Goal: Task Accomplishment & Management: Complete application form

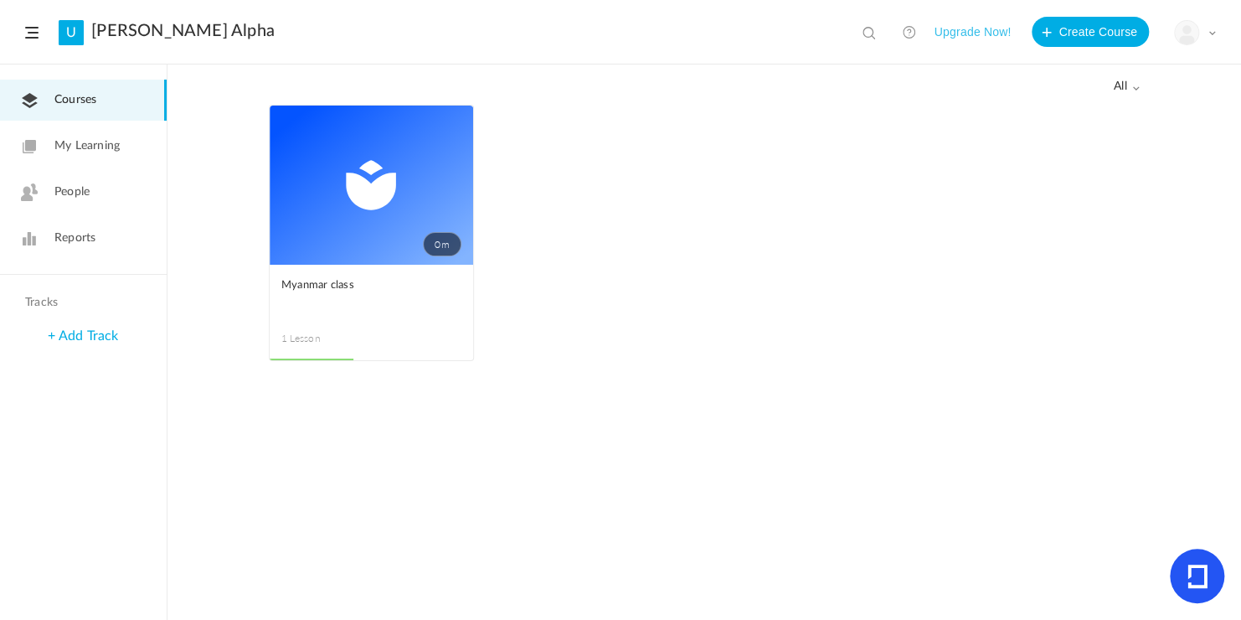
click at [30, 28] on span at bounding box center [31, 33] width 13 height 12
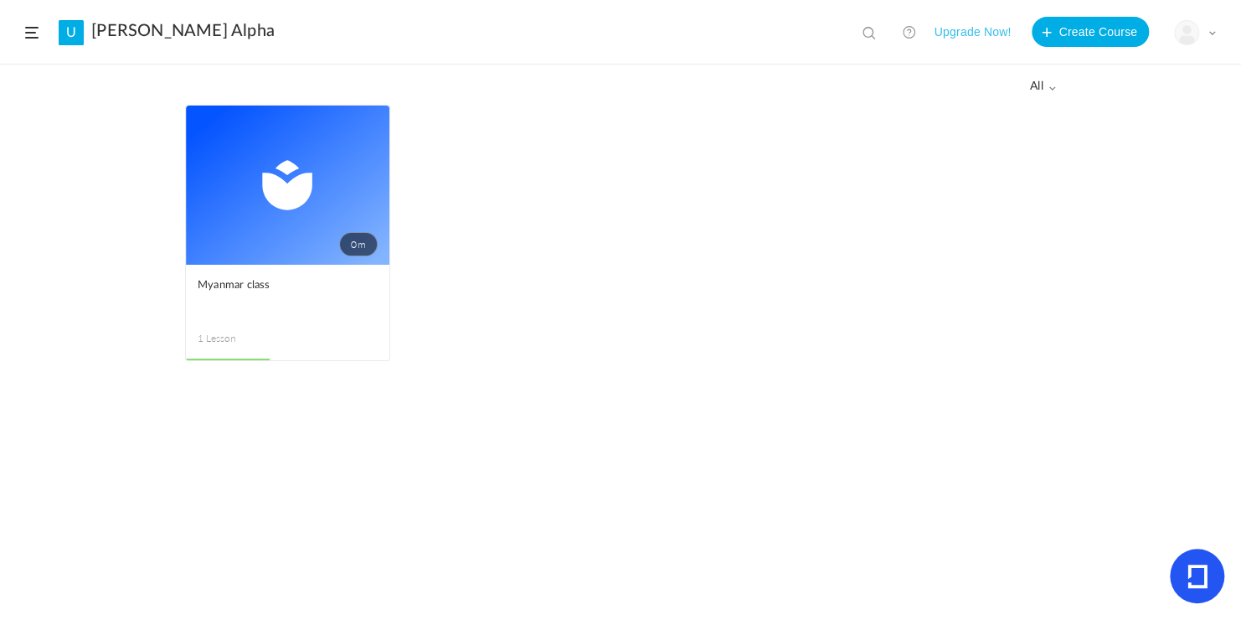
click at [30, 28] on span at bounding box center [31, 33] width 13 height 12
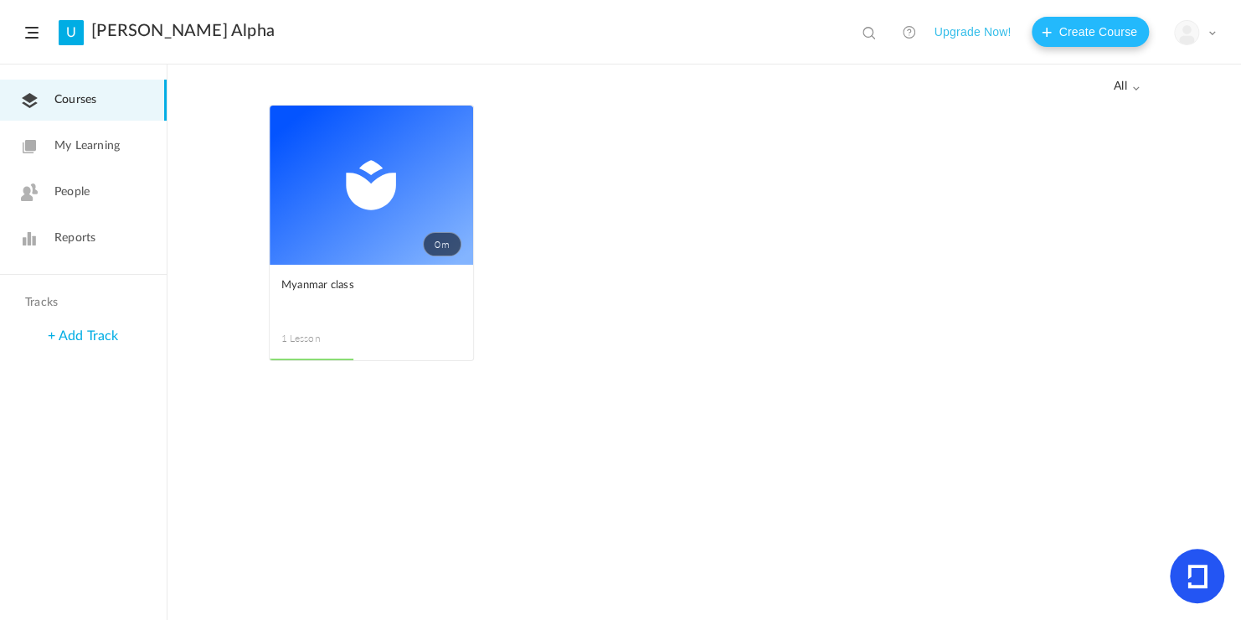
click at [1125, 33] on button "Create Course" at bounding box center [1090, 32] width 117 height 30
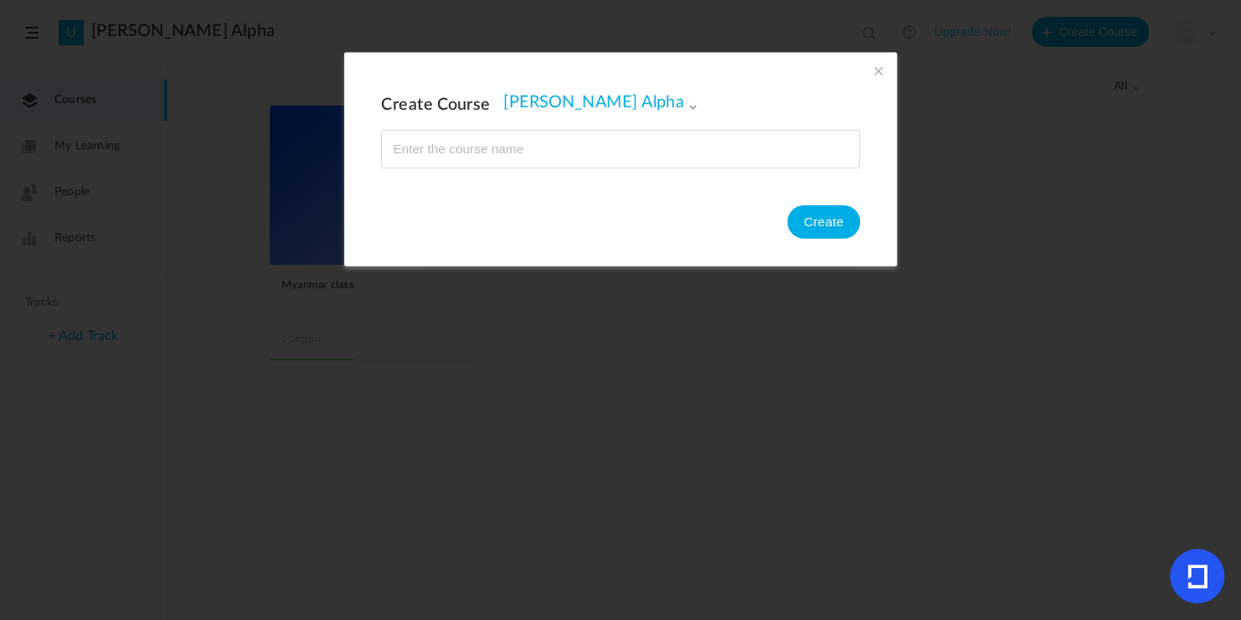
click at [875, 69] on span at bounding box center [878, 70] width 18 height 18
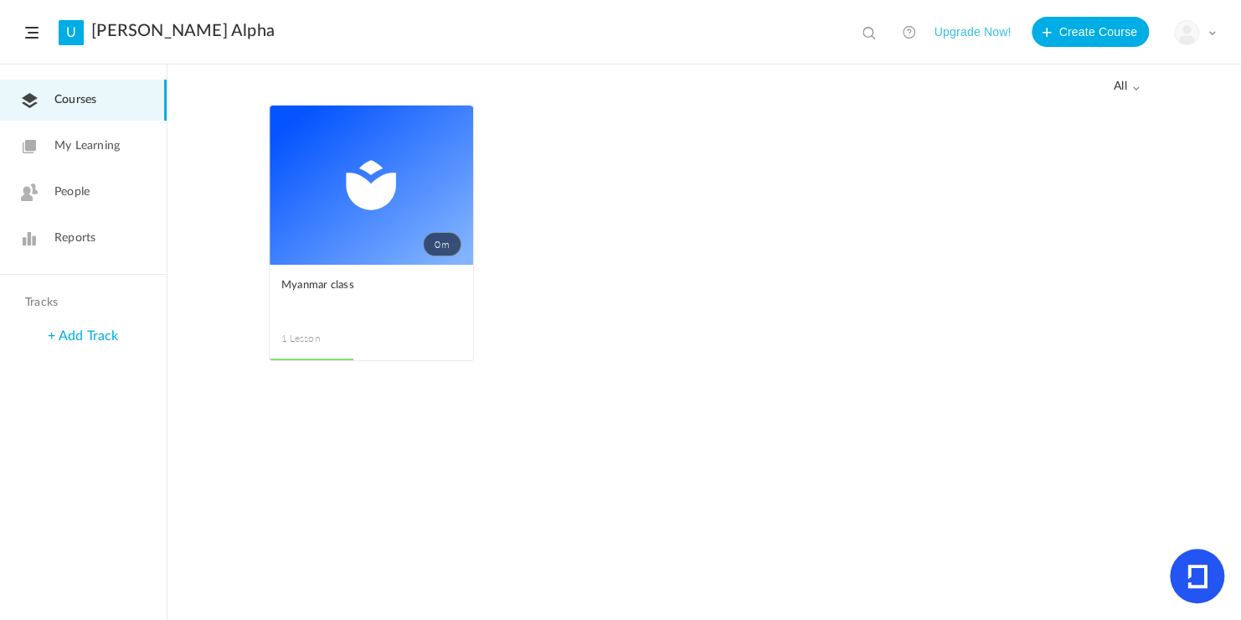
click at [299, 188] on link "0m" at bounding box center [372, 185] width 204 height 159
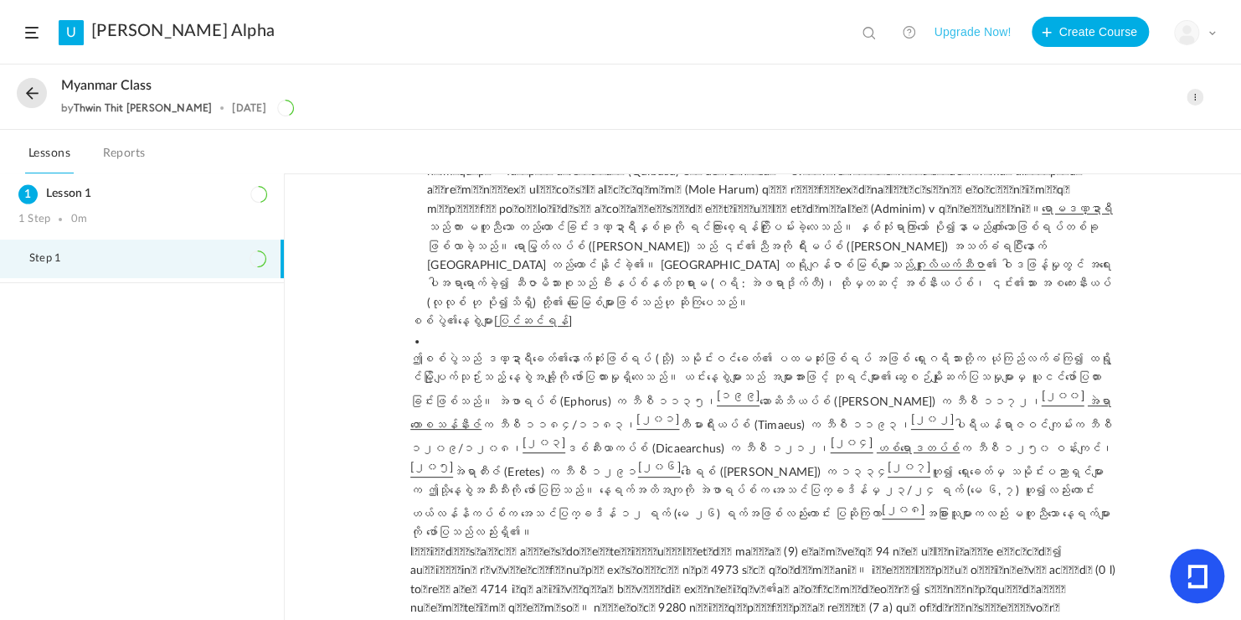
scroll to position [11695, 0]
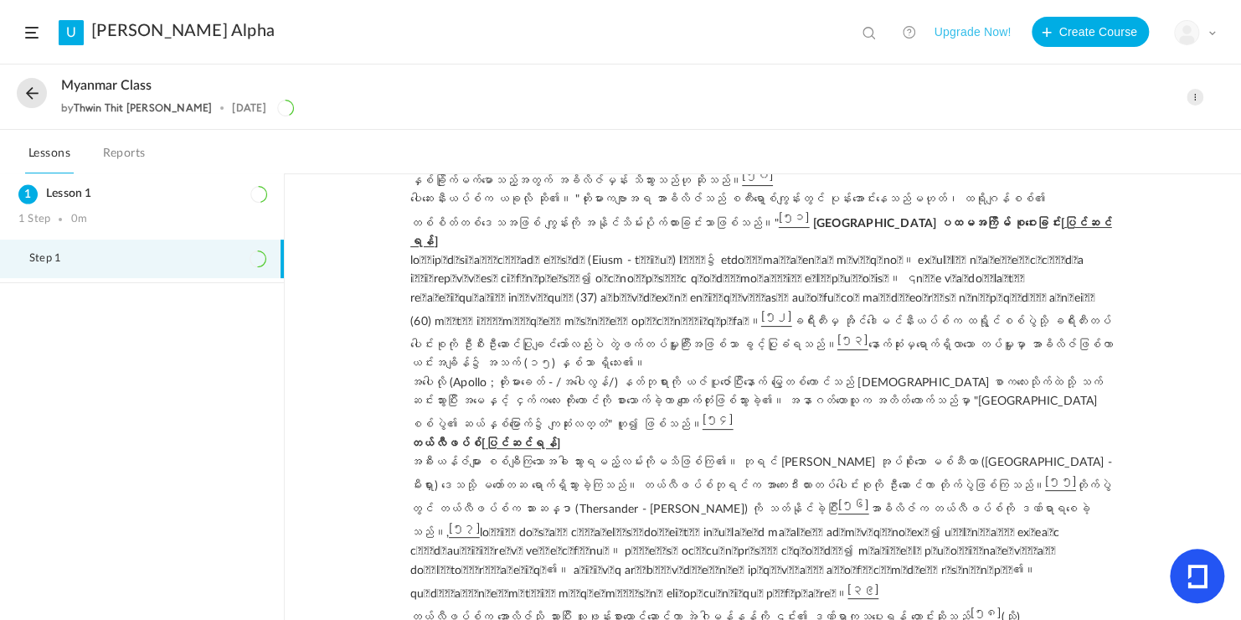
scroll to position [3585, 0]
click at [1105, 46] on button "Create Course" at bounding box center [1090, 32] width 117 height 30
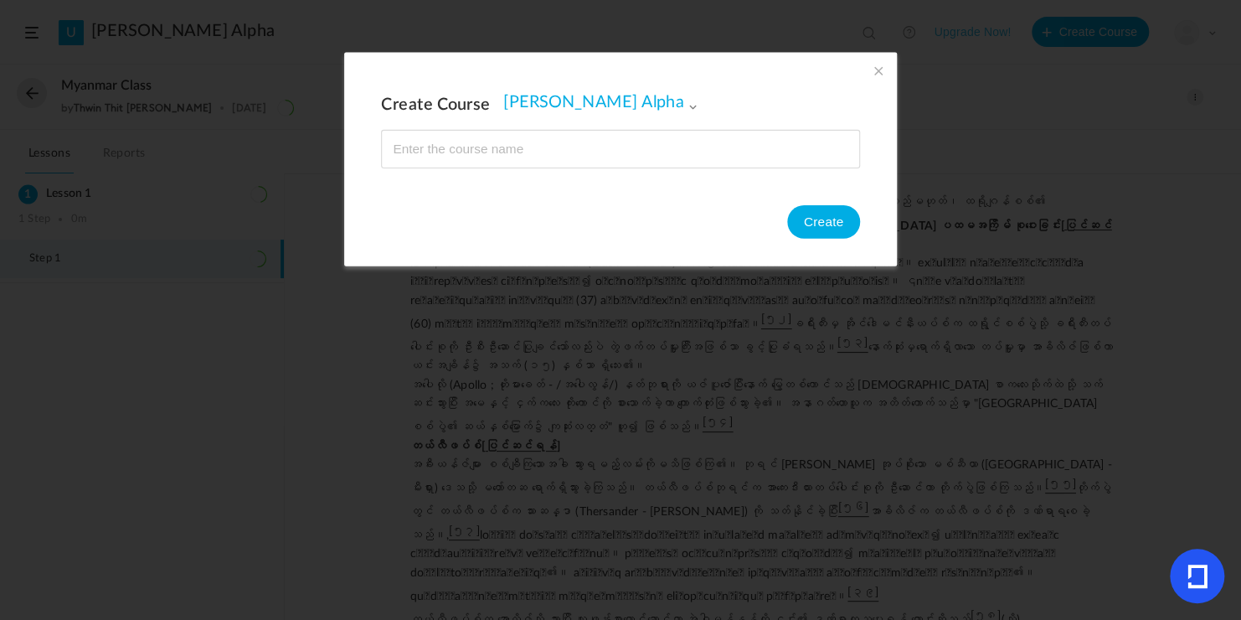
click at [565, 159] on input "name" at bounding box center [620, 149] width 477 height 37
click at [879, 64] on span at bounding box center [878, 70] width 18 height 18
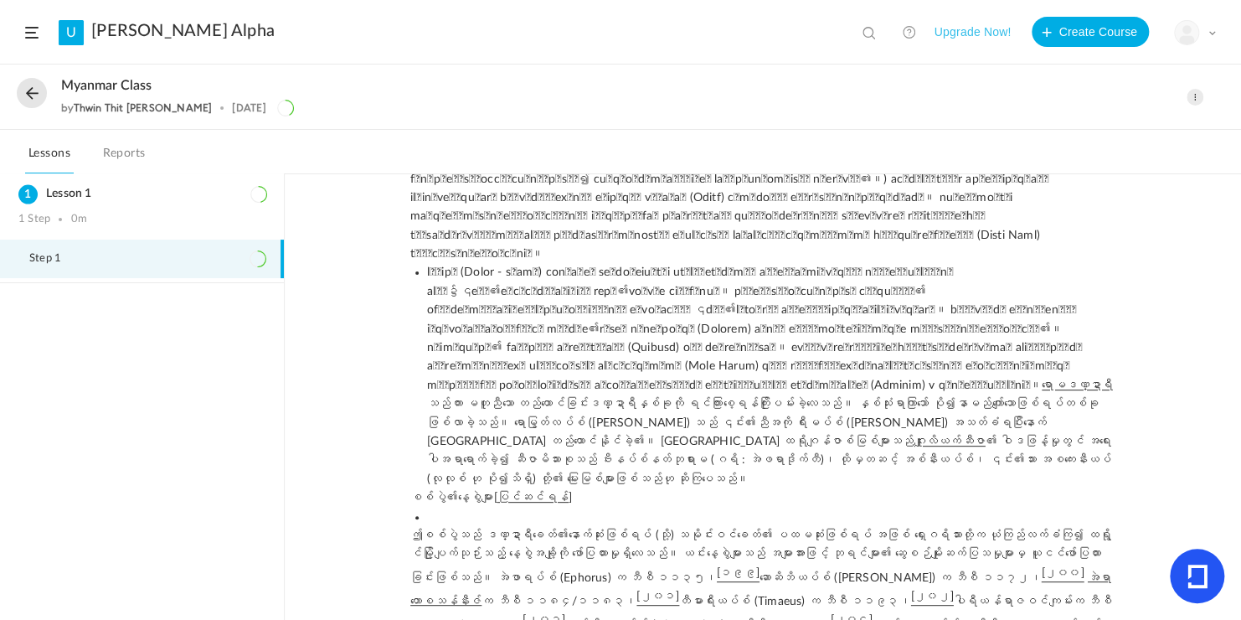
scroll to position [11695, 0]
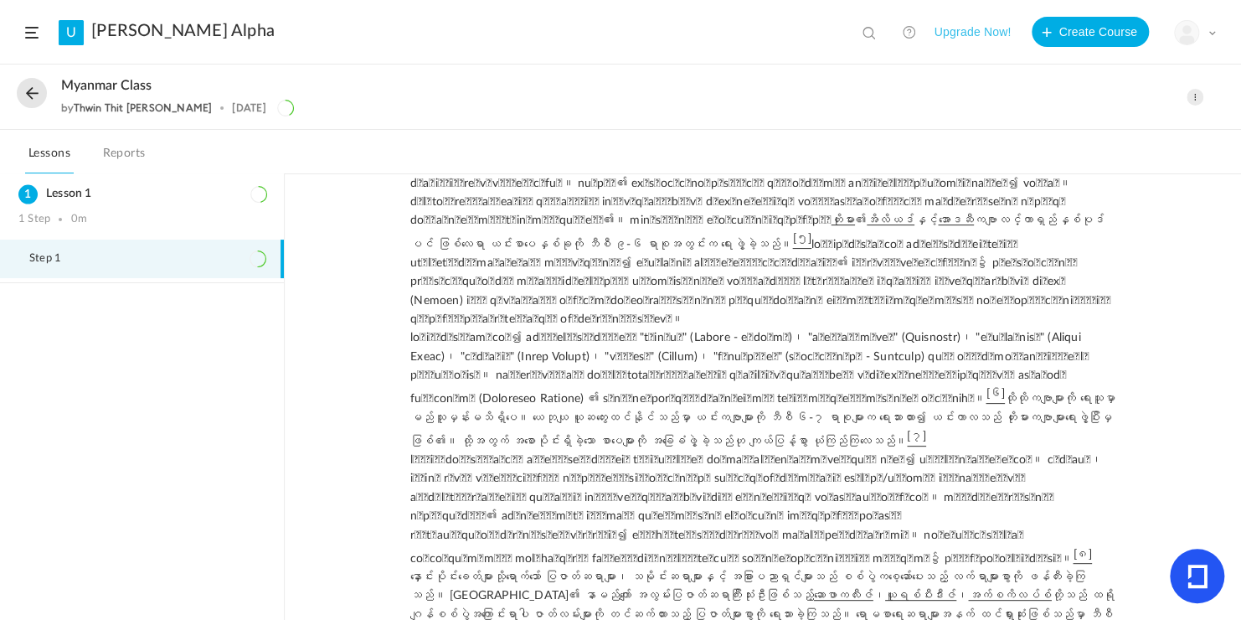
scroll to position [0, 0]
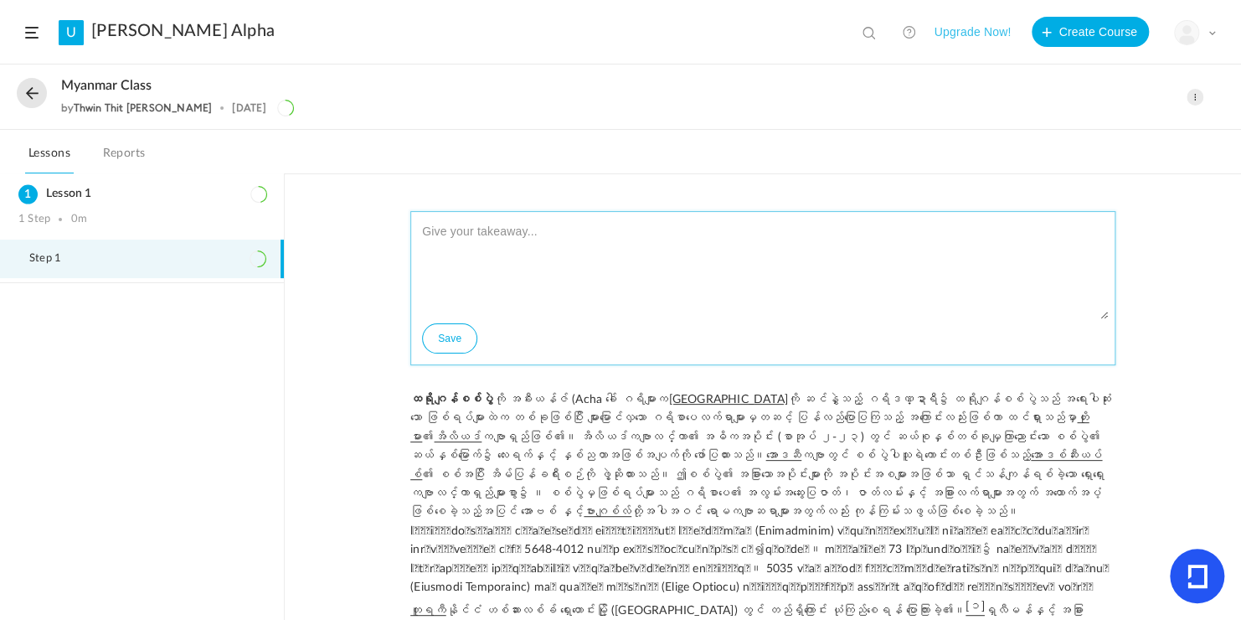
click at [601, 265] on textarea at bounding box center [763, 269] width 690 height 101
type textarea "Good"
click at [470, 341] on button "Save" at bounding box center [449, 338] width 55 height 30
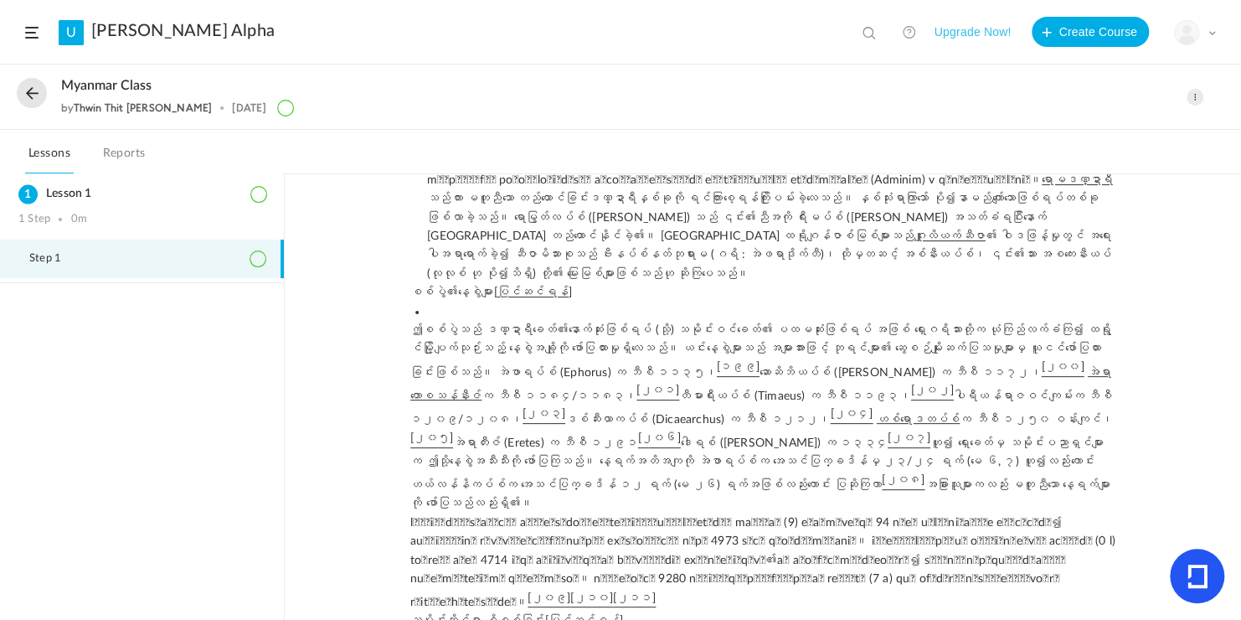
scroll to position [11696, 0]
